Goal: Information Seeking & Learning: Learn about a topic

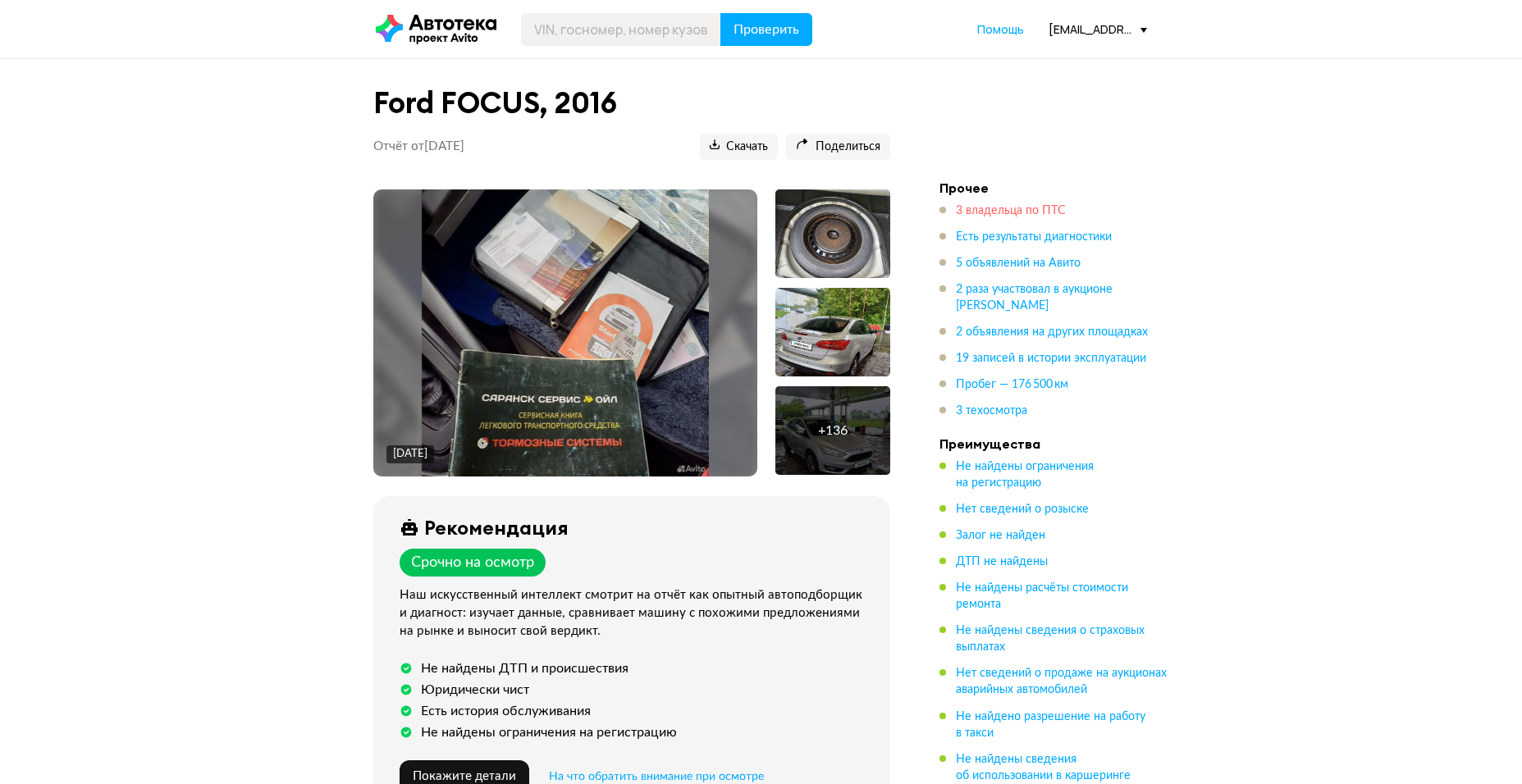
click at [996, 207] on span "3 владельца по ПТС" at bounding box center [1011, 210] width 110 height 11
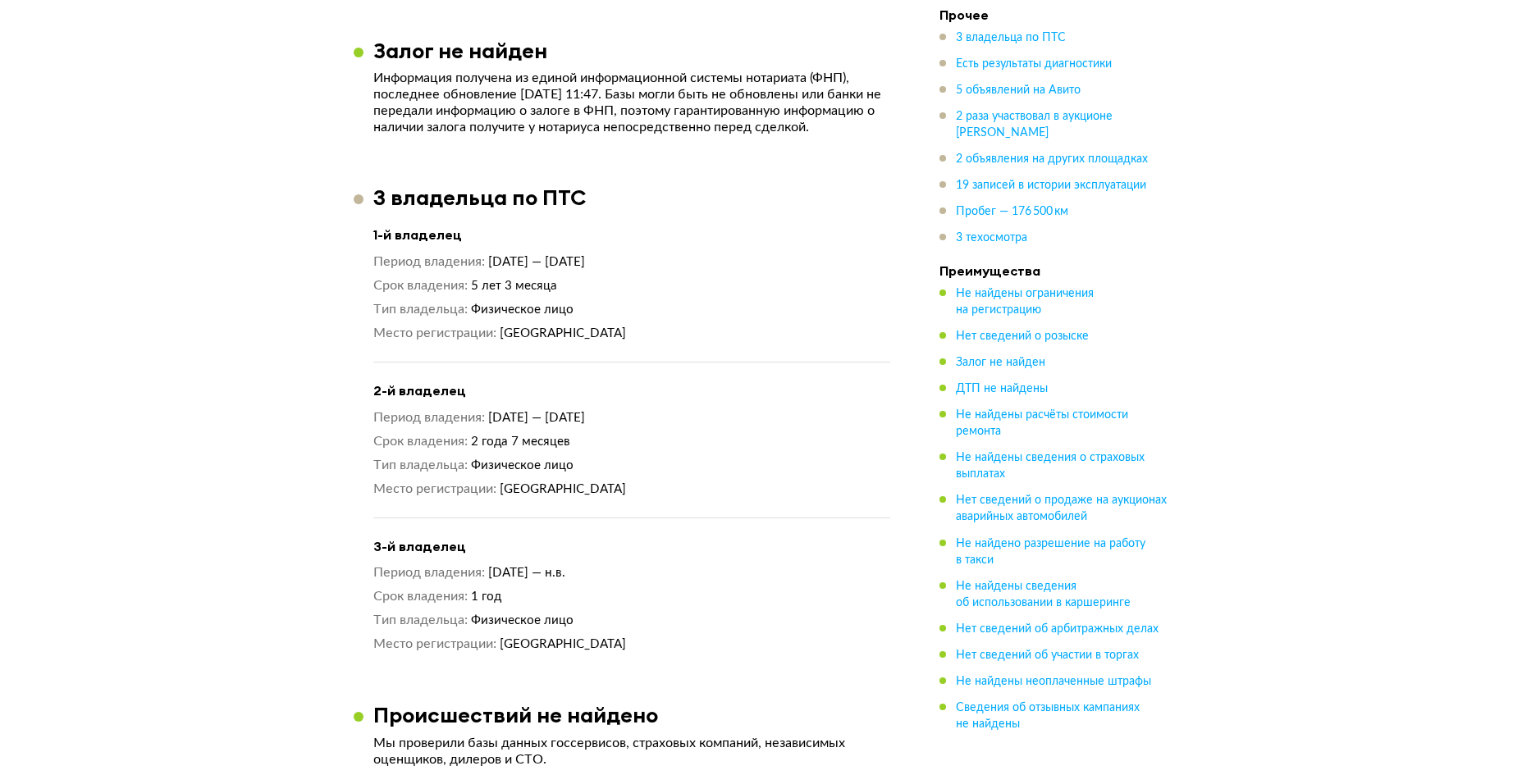
scroll to position [1336, 0]
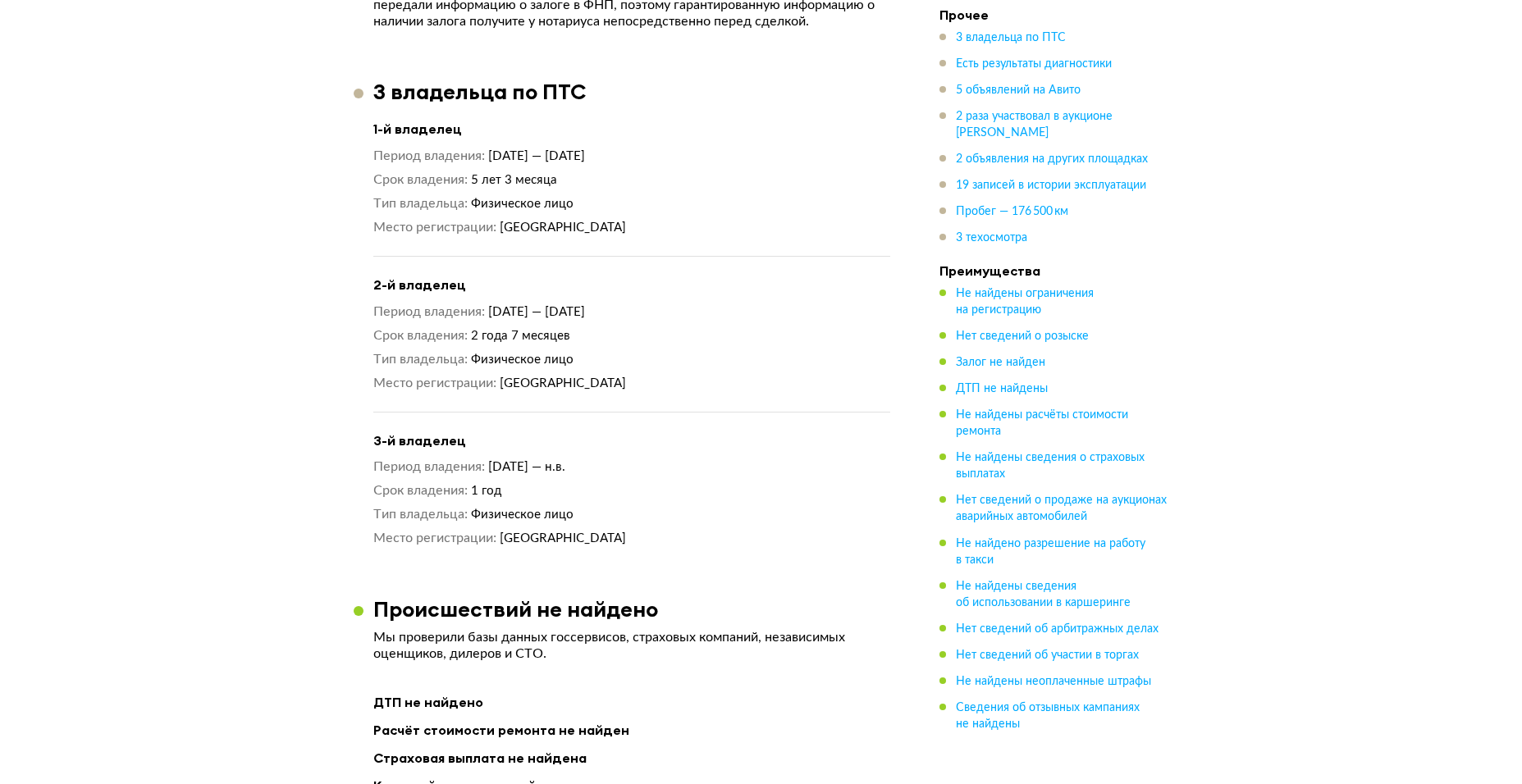
drag, startPoint x: 421, startPoint y: 179, endPoint x: 193, endPoint y: 112, distance: 237.6
click at [684, 327] on div "Период владения [DATE] — [DATE] Срок владения 2 года 7 месяцев Тип владельца Фи…" at bounding box center [632, 348] width 517 height 88
drag, startPoint x: 665, startPoint y: 386, endPoint x: 191, endPoint y: 254, distance: 492.0
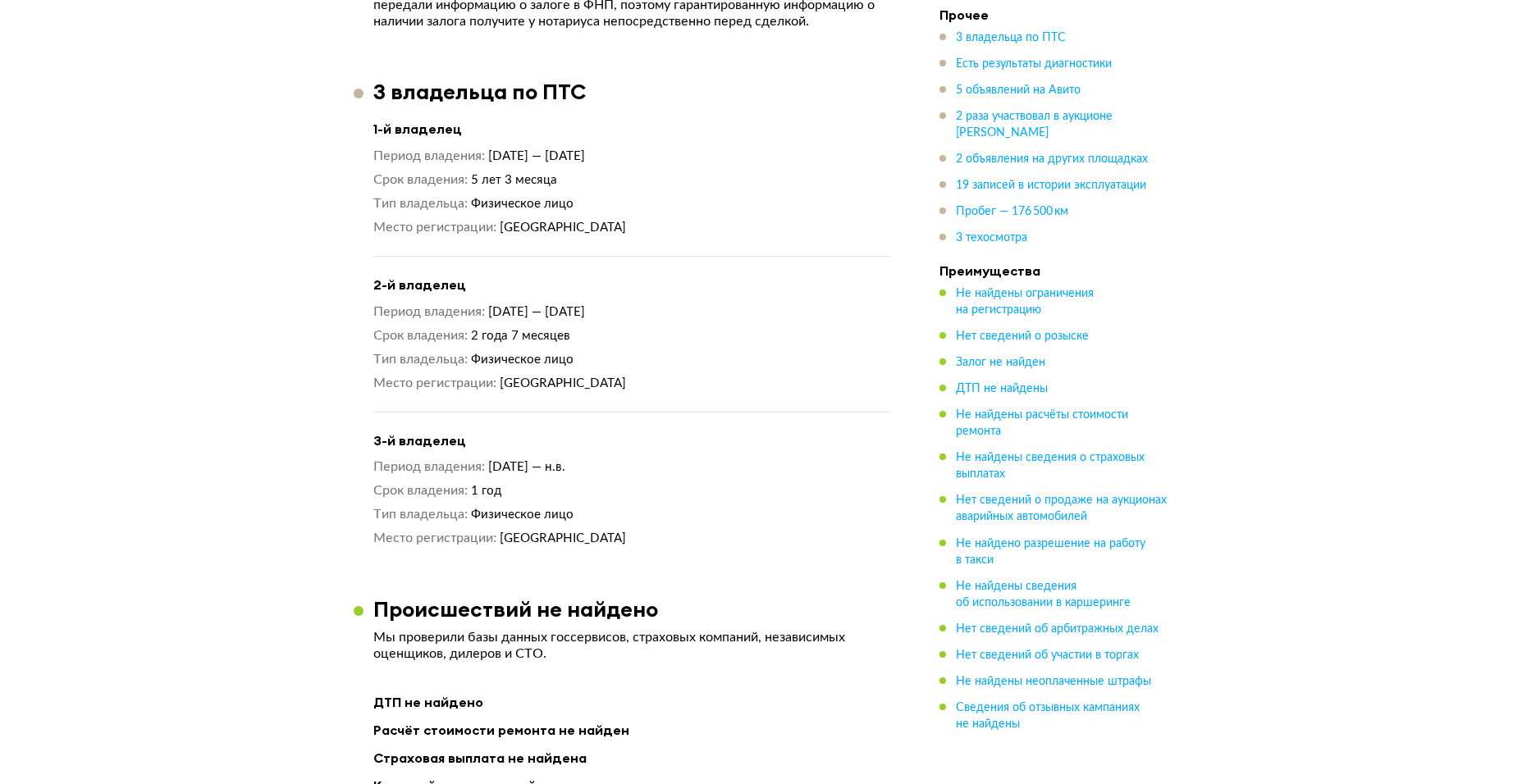
click at [632, 518] on div "Период владения [DATE] — н.в. Срок владения 1 год Тип владельца Физическое лицо…" at bounding box center [632, 502] width 517 height 88
drag, startPoint x: 819, startPoint y: 433, endPoint x: 777, endPoint y: 411, distance: 47.4
click at [819, 433] on h4 "3-й владелец" at bounding box center [632, 441] width 517 height 18
click at [1007, 41] on span "3 владельца по ПТС" at bounding box center [1011, 37] width 110 height 11
click at [1005, 121] on span "2 раза участвовал в аукционе [PERSON_NAME]" at bounding box center [1034, 124] width 156 height 28
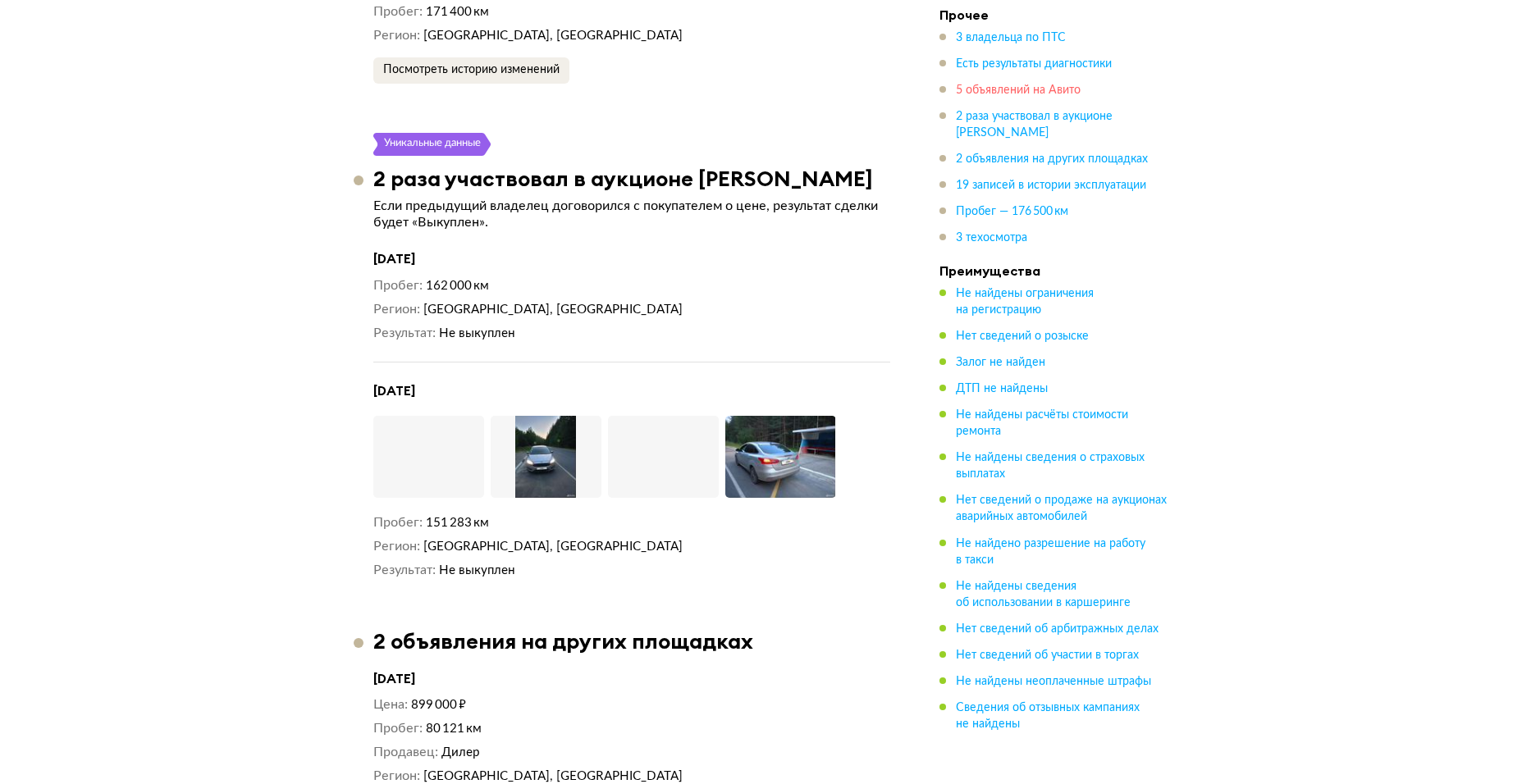
scroll to position [5151, 0]
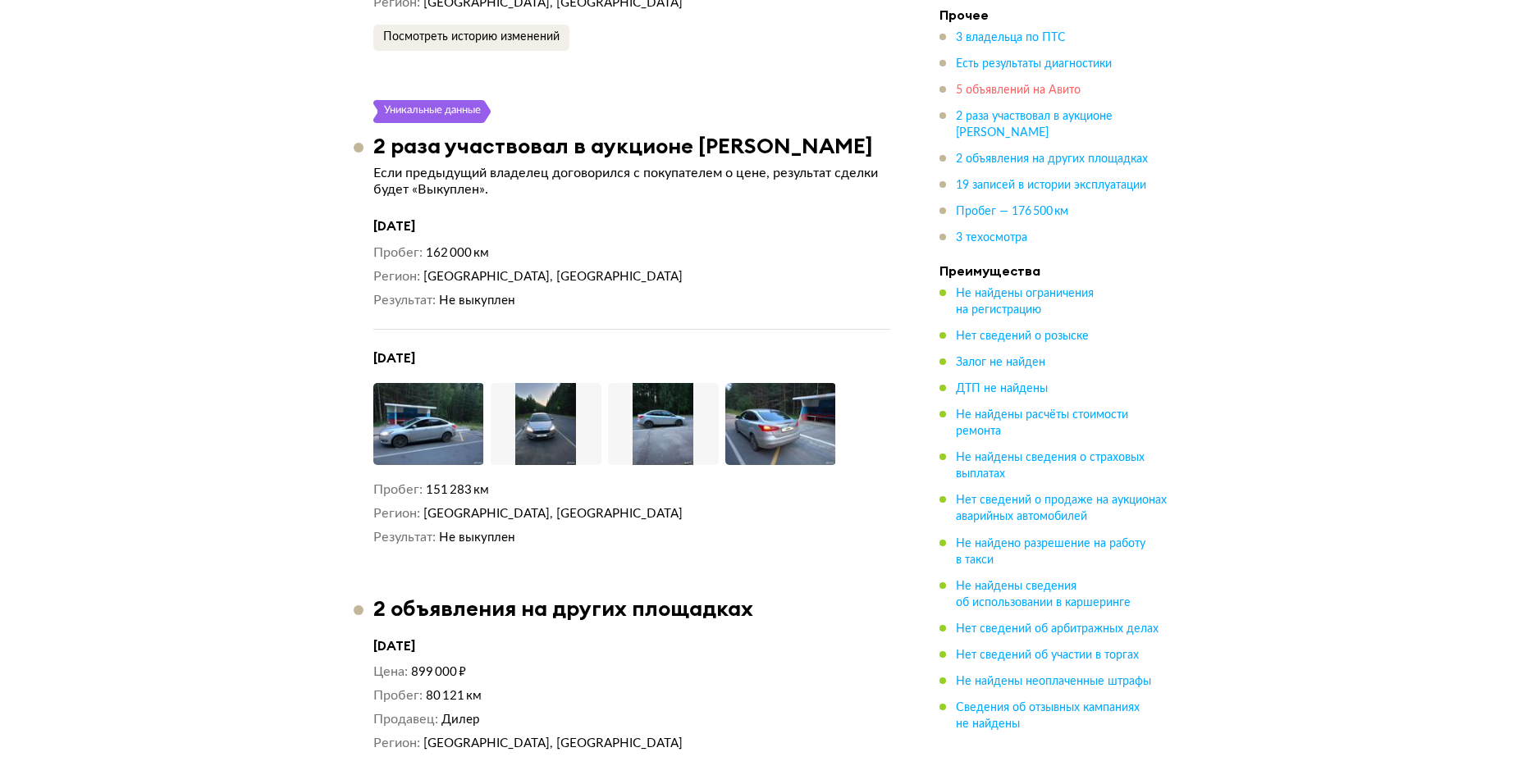
click at [988, 87] on span "5 объявлений на Авито" at bounding box center [1018, 90] width 125 height 11
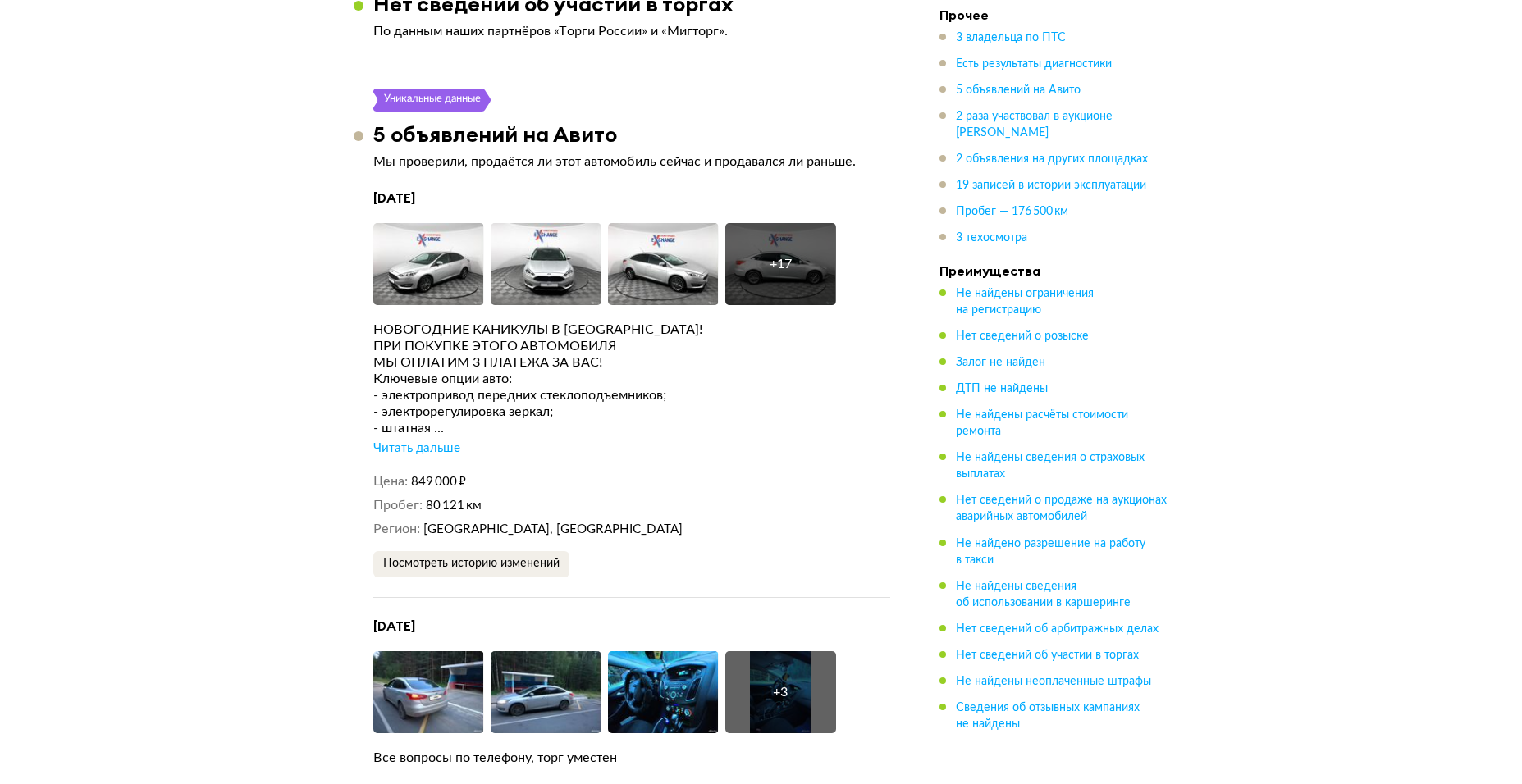
scroll to position [3244, 0]
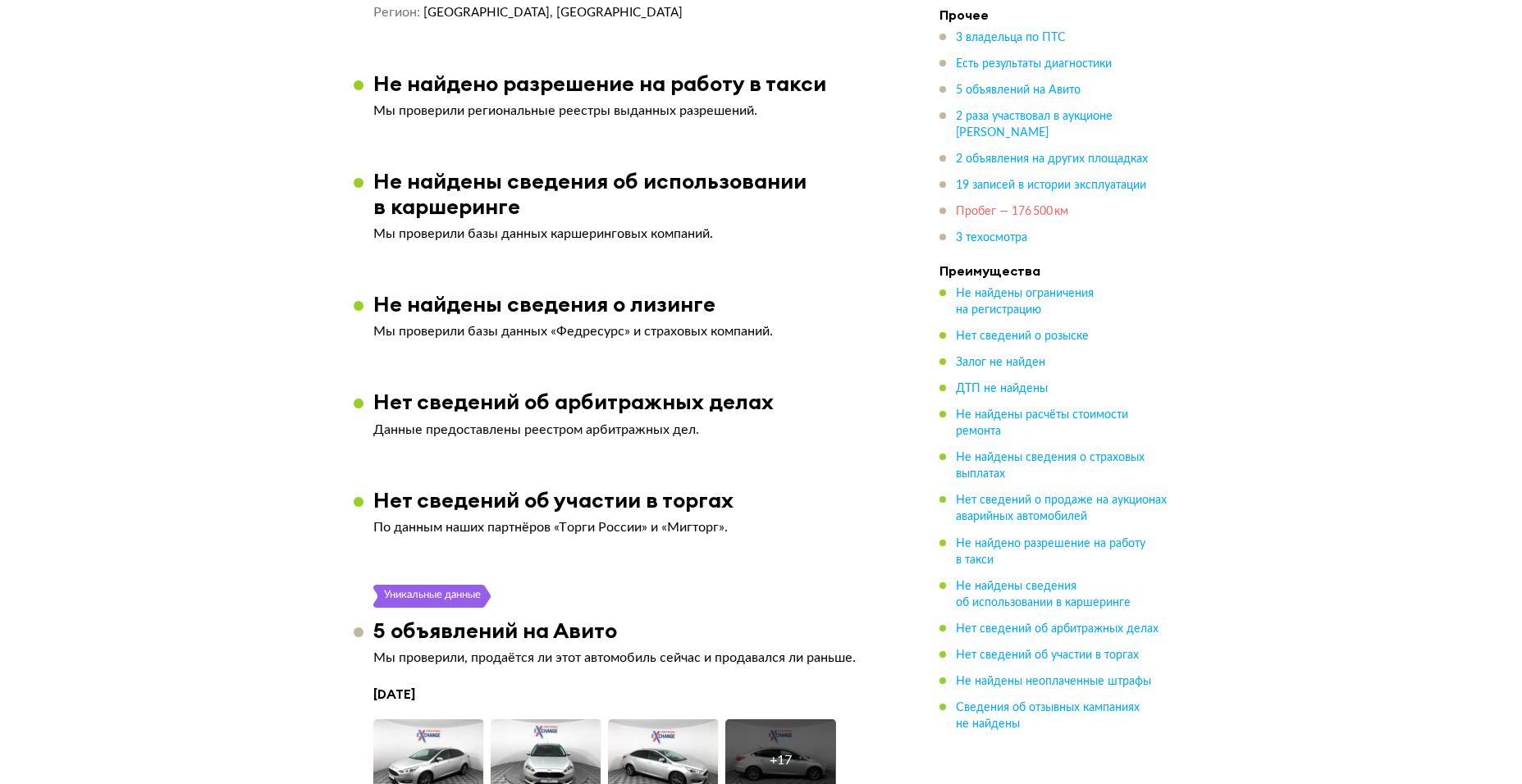
click at [999, 215] on span "Пробег — 176 500 км" at bounding box center [1011, 211] width 112 height 11
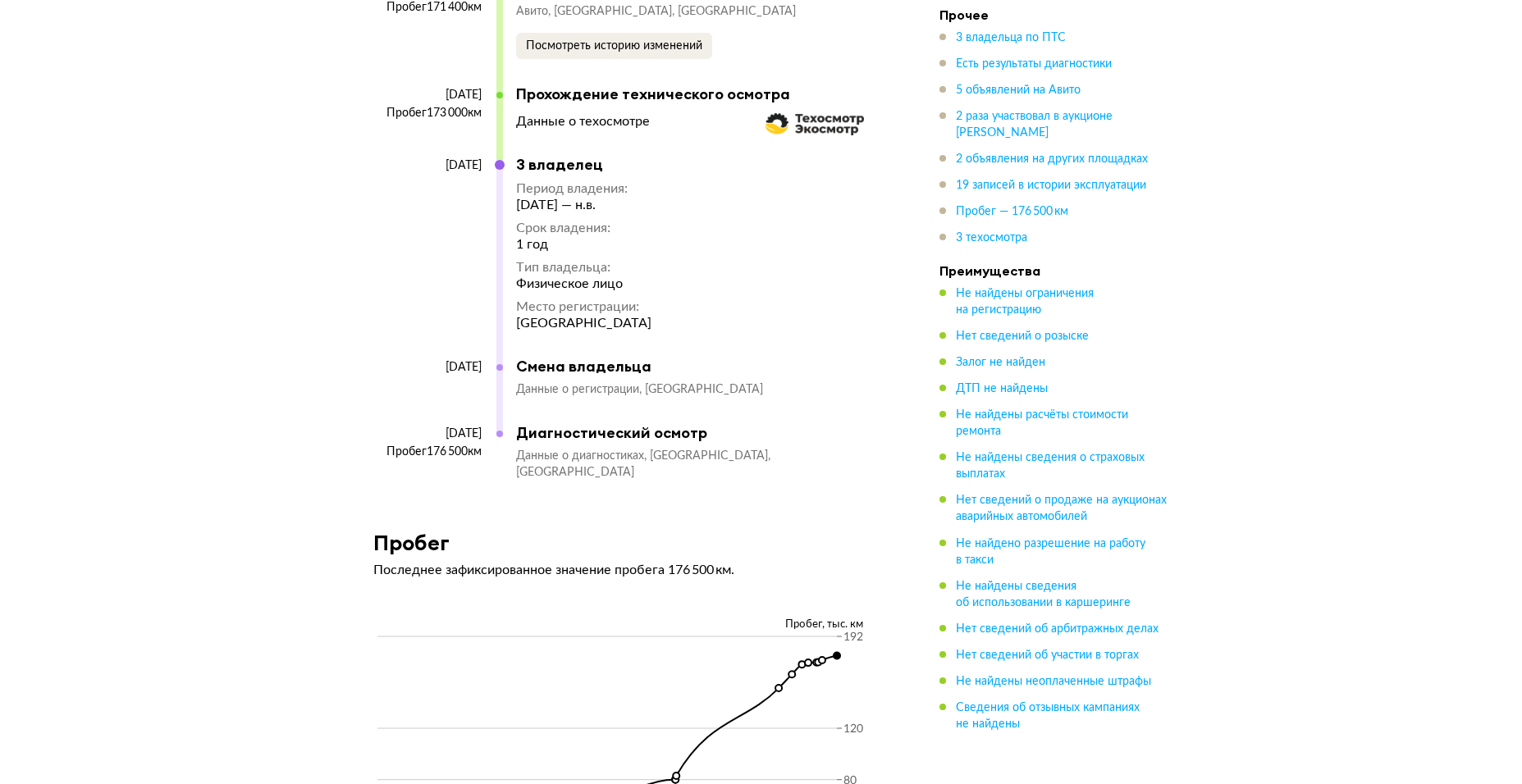
scroll to position [8160, 0]
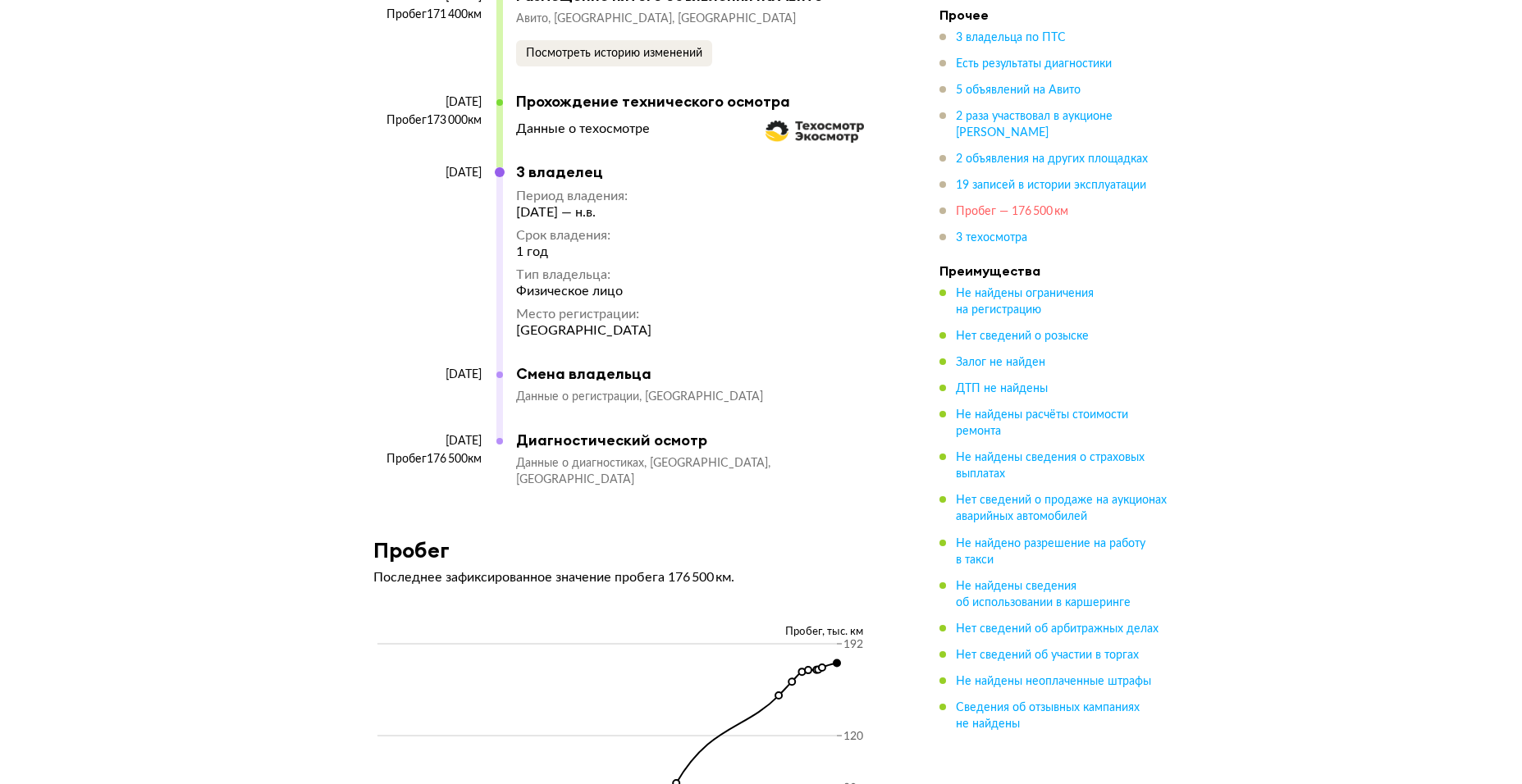
click at [1027, 212] on span "Пробег — 176 500 км" at bounding box center [1011, 211] width 112 height 11
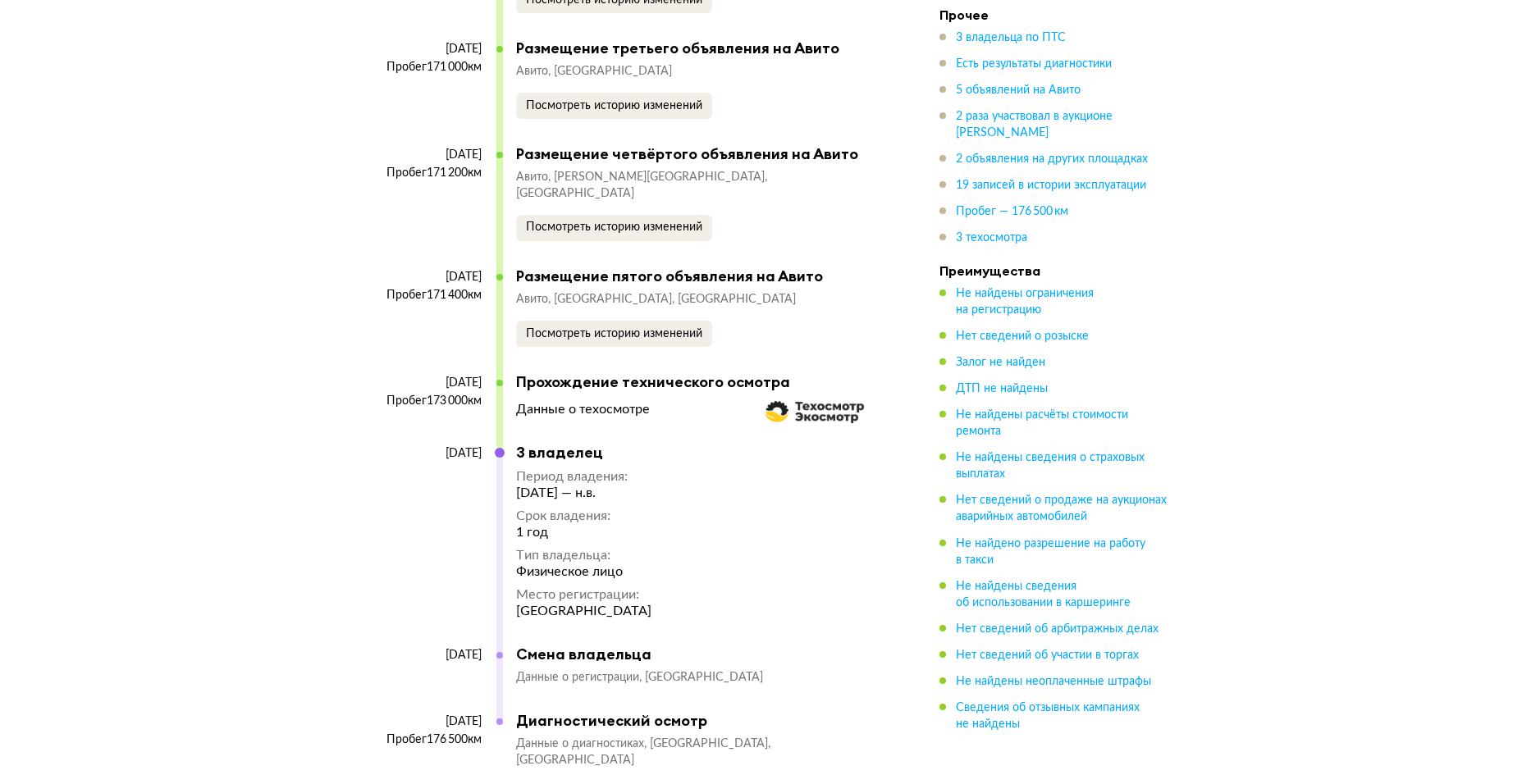
scroll to position [7668, 0]
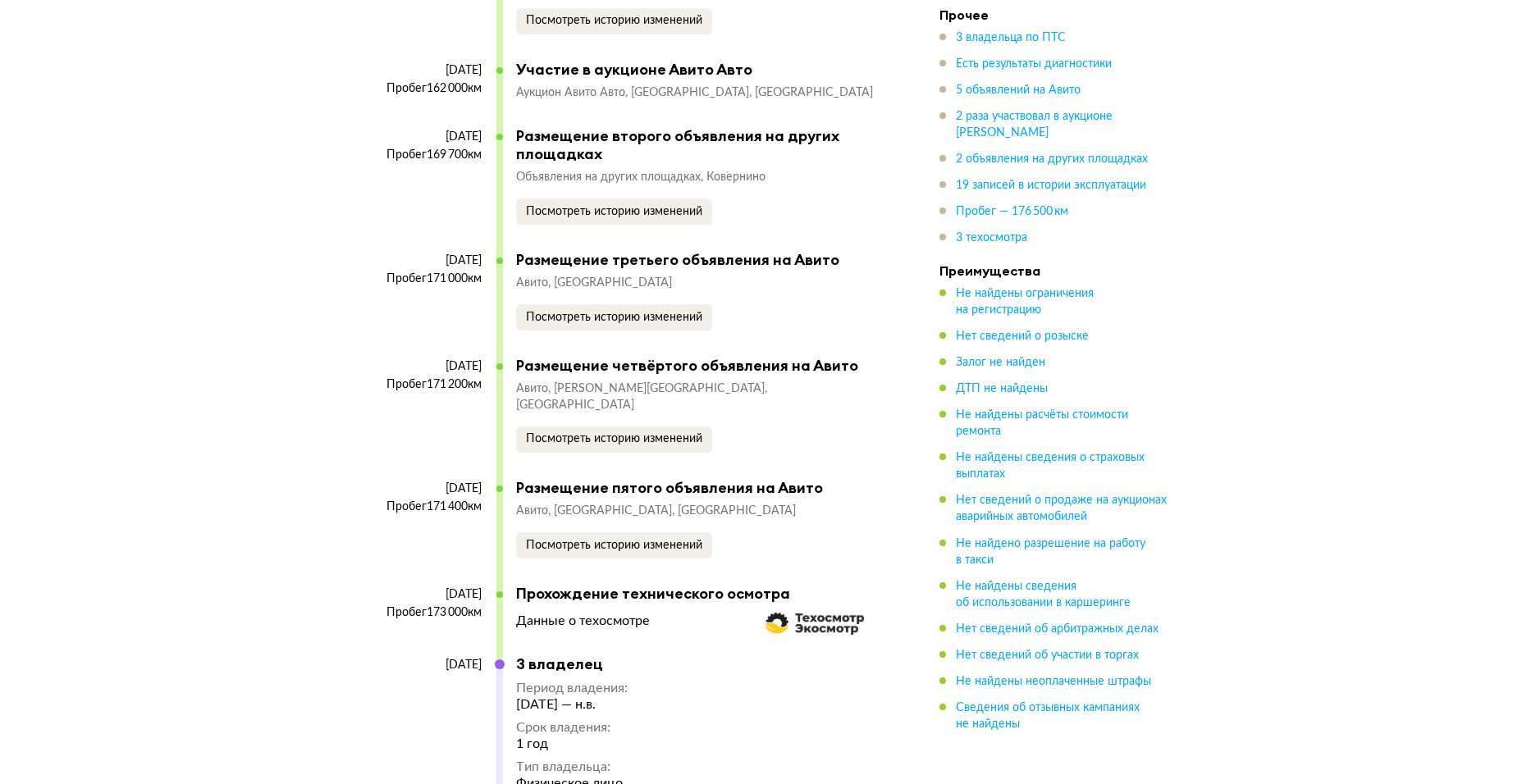
click at [994, 47] on ul "3 владельца по ПТС Есть результаты диагностики 5 объявлений на Авито 2 раза уча…" at bounding box center [1055, 137] width 230 height 216
click at [996, 41] on span "3 владельца по ПТС" at bounding box center [1011, 37] width 110 height 11
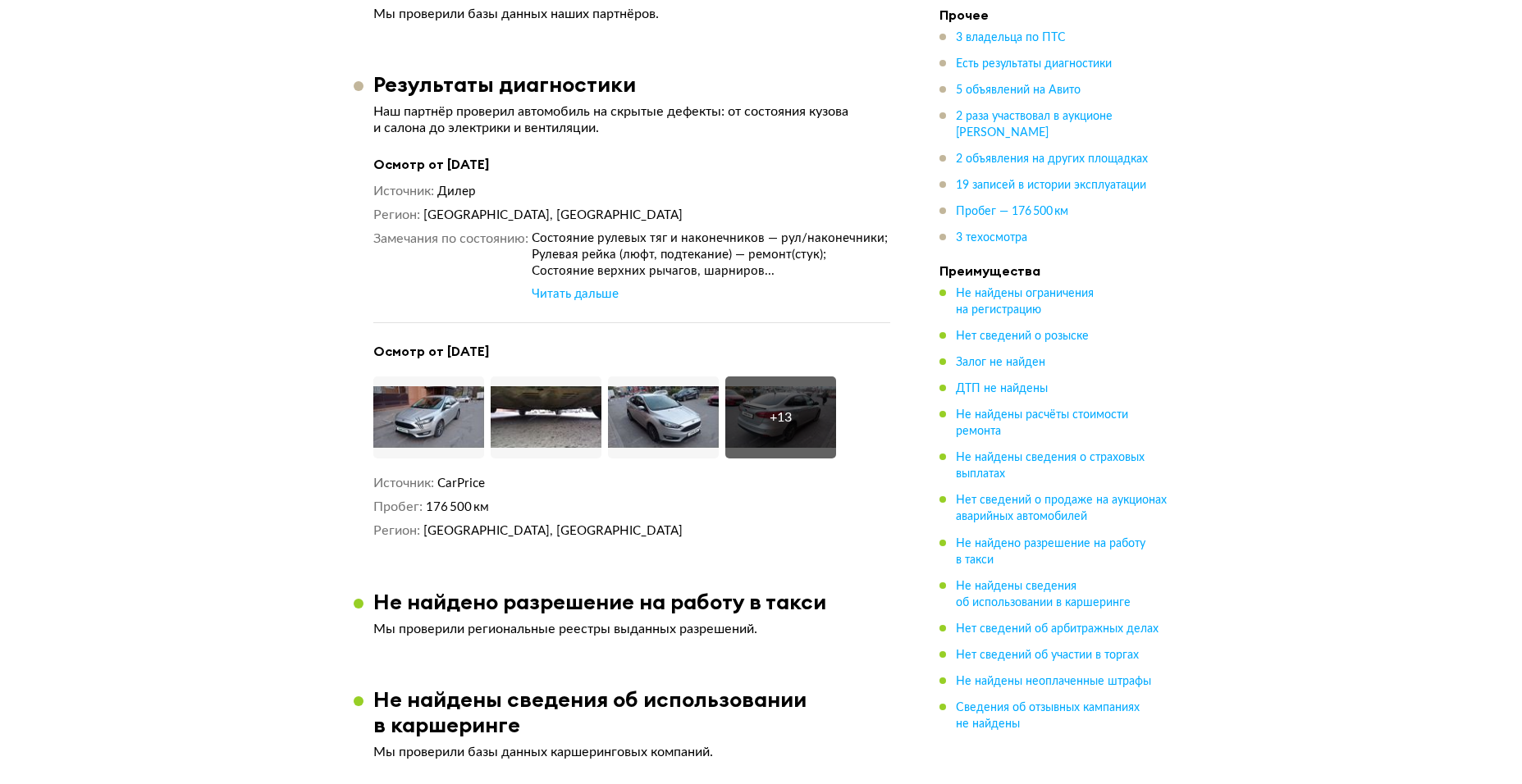
scroll to position [1336, 0]
